Goal: Find specific page/section: Find specific page/section

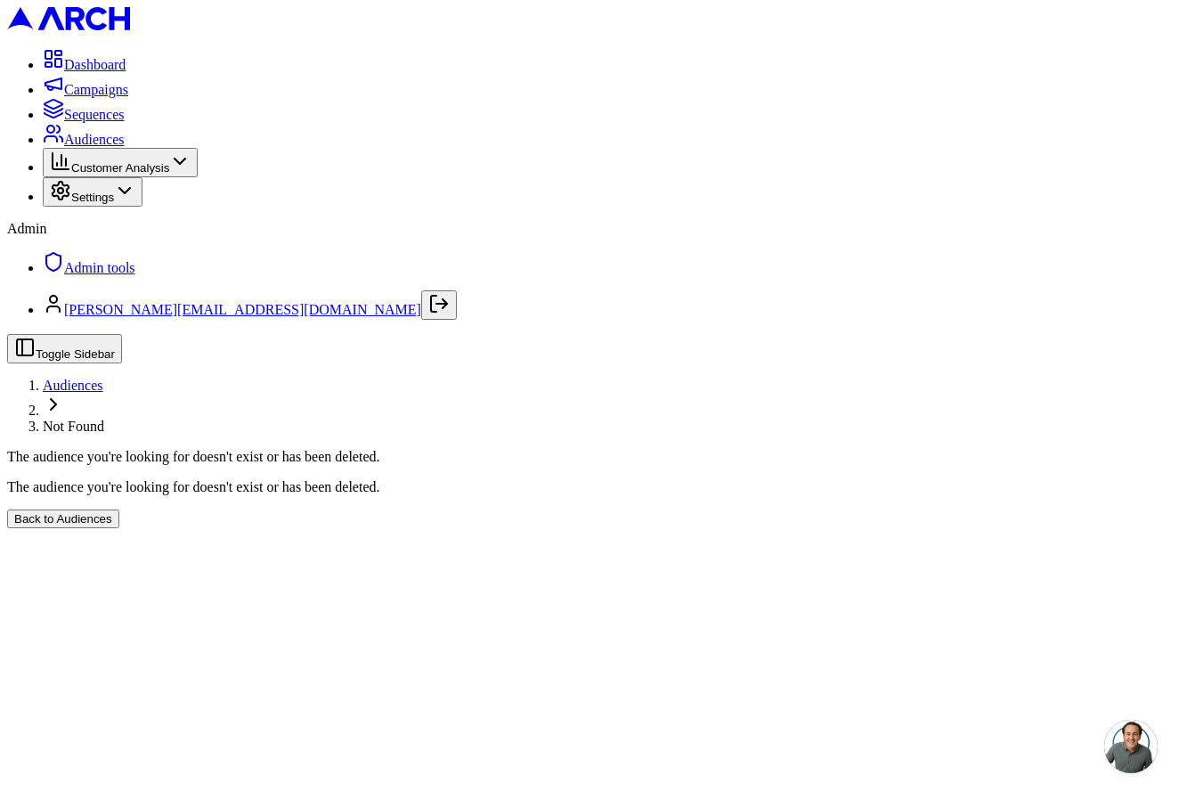
click at [532, 479] on div "The audience you're looking for doesn't exist or has been deleted. Back to Audi…" at bounding box center [589, 503] width 1165 height 49
